Goal: Find specific page/section: Find specific page/section

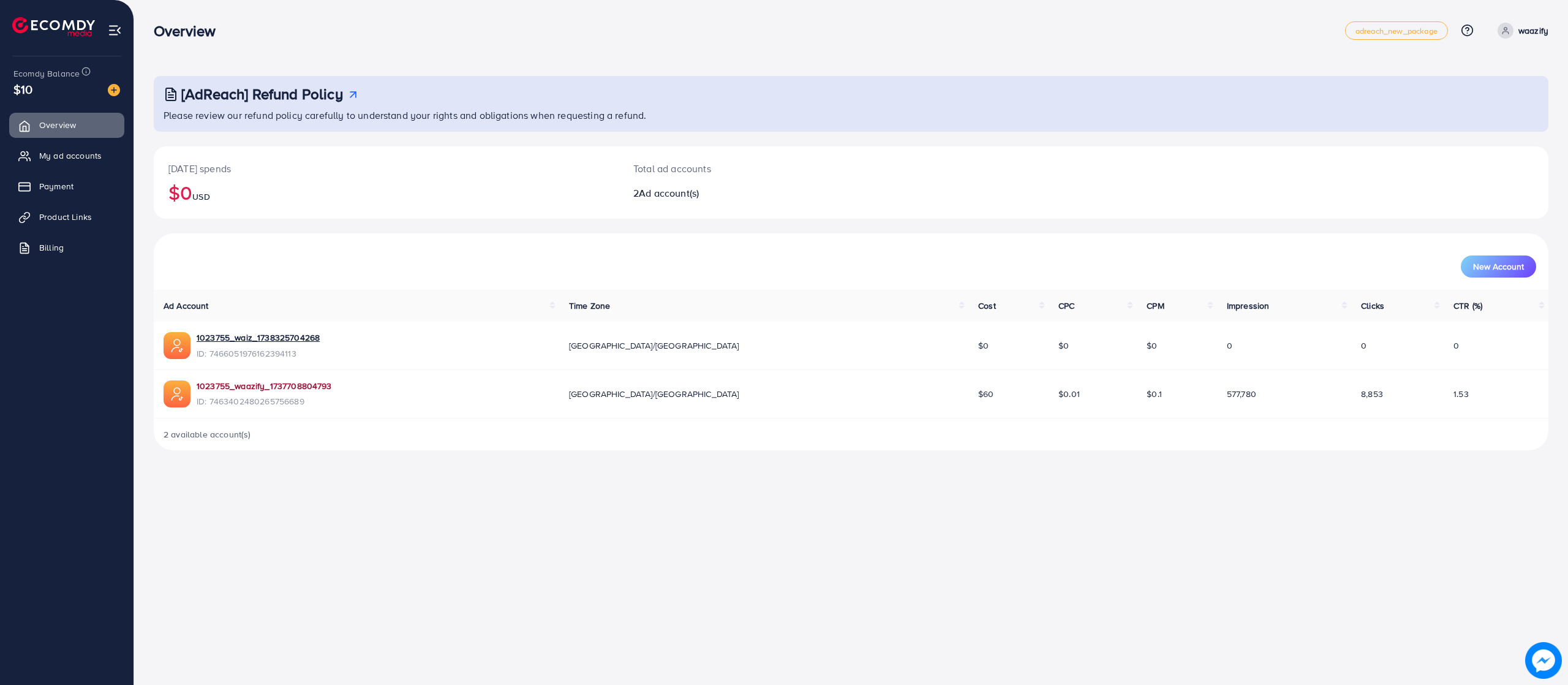
click at [305, 388] on link "1023755_waazify_1737708804793" at bounding box center [265, 385] width 136 height 12
click at [60, 215] on span "Product Links" at bounding box center [69, 216] width 53 height 12
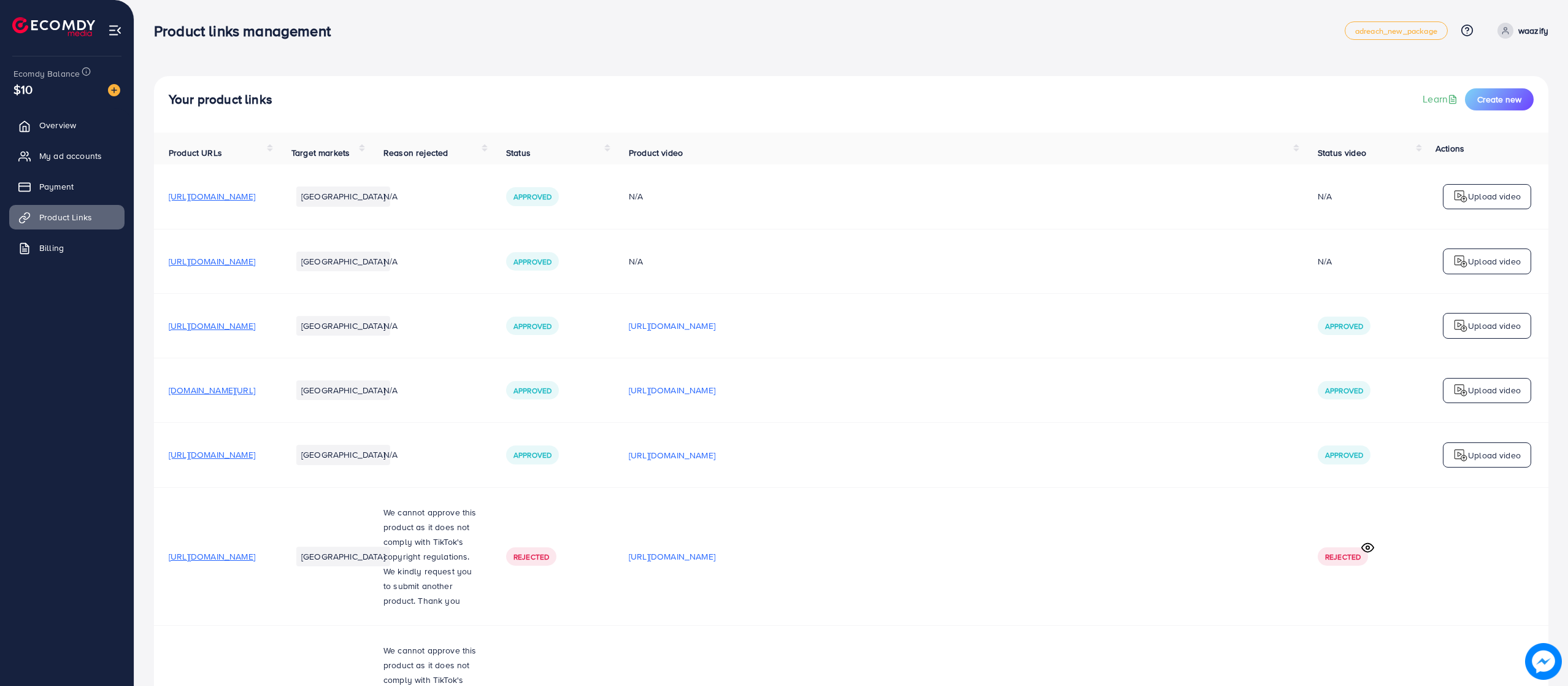
scroll to position [1802, 0]
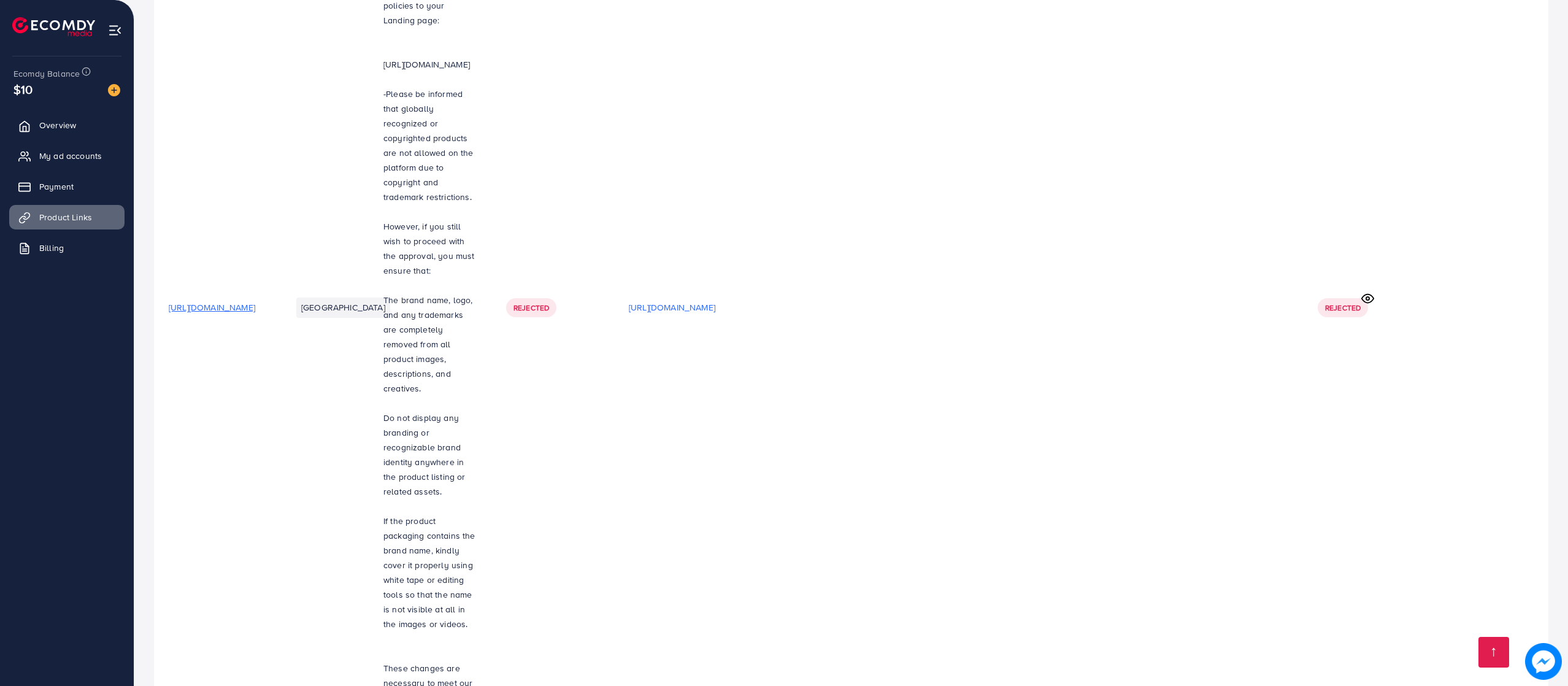
scroll to position [1802, 0]
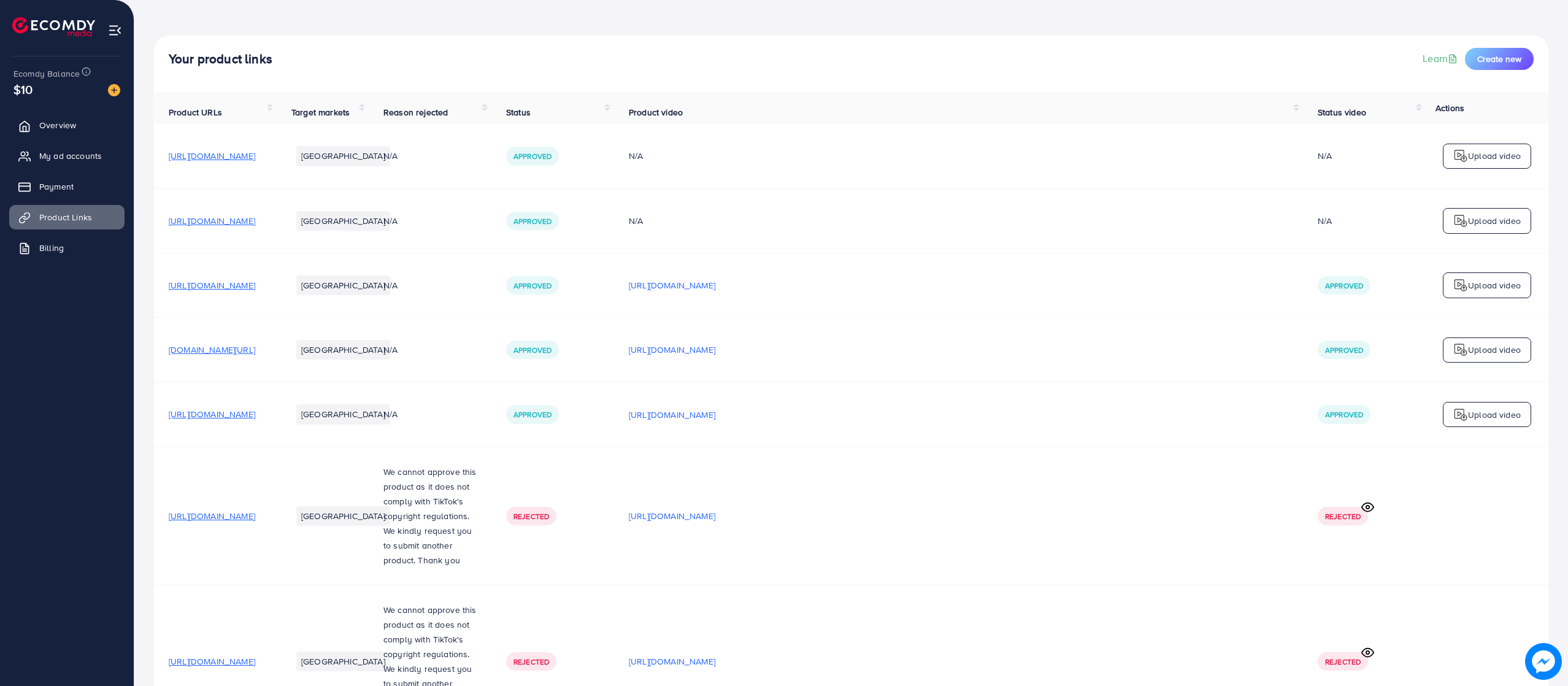
scroll to position [1802, 0]
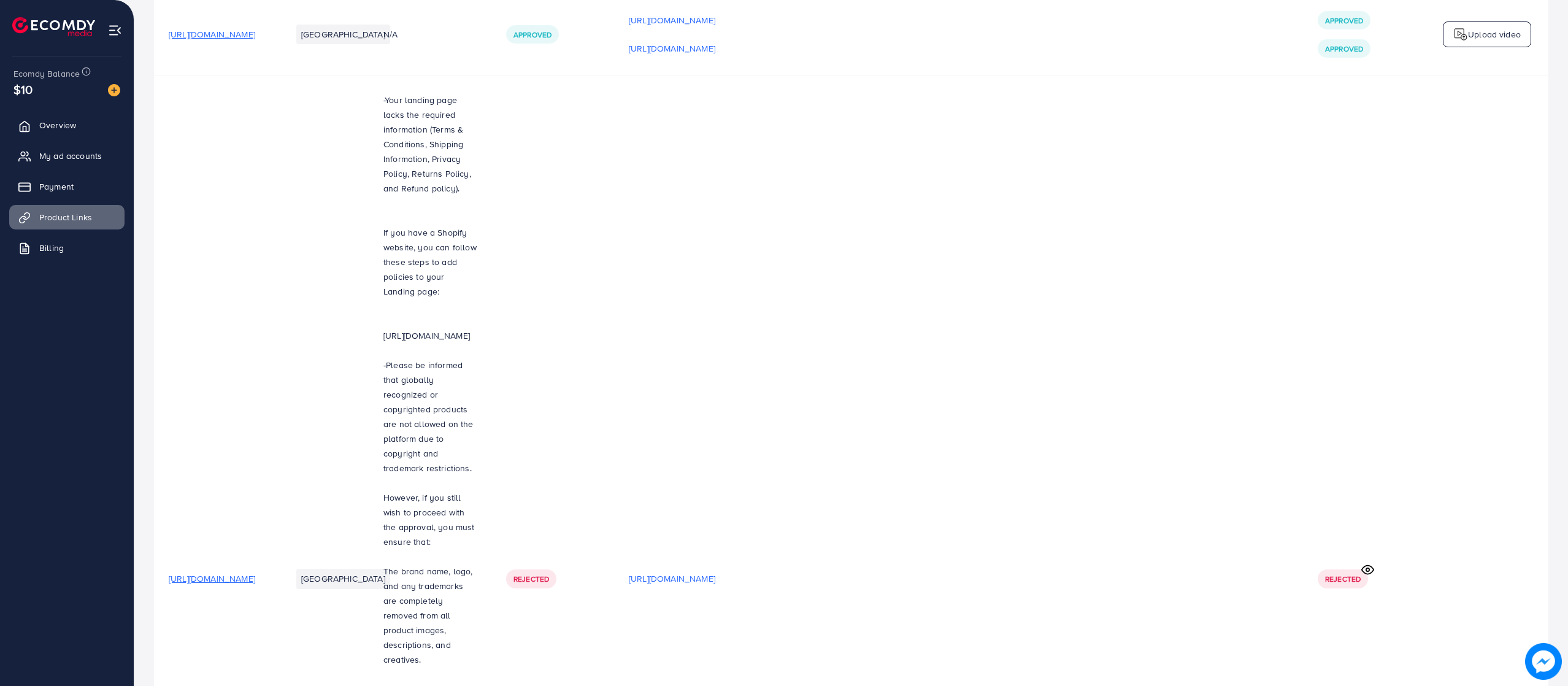
scroll to position [1802, 0]
